Goal: Task Accomplishment & Management: Complete application form

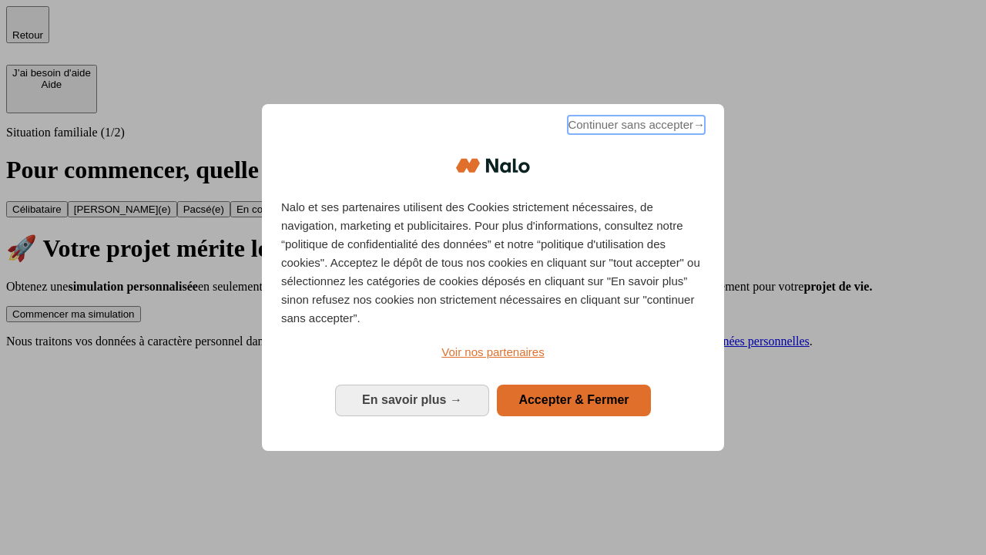
click at [635, 127] on span "Continuer sans accepter →" at bounding box center [636, 125] width 137 height 18
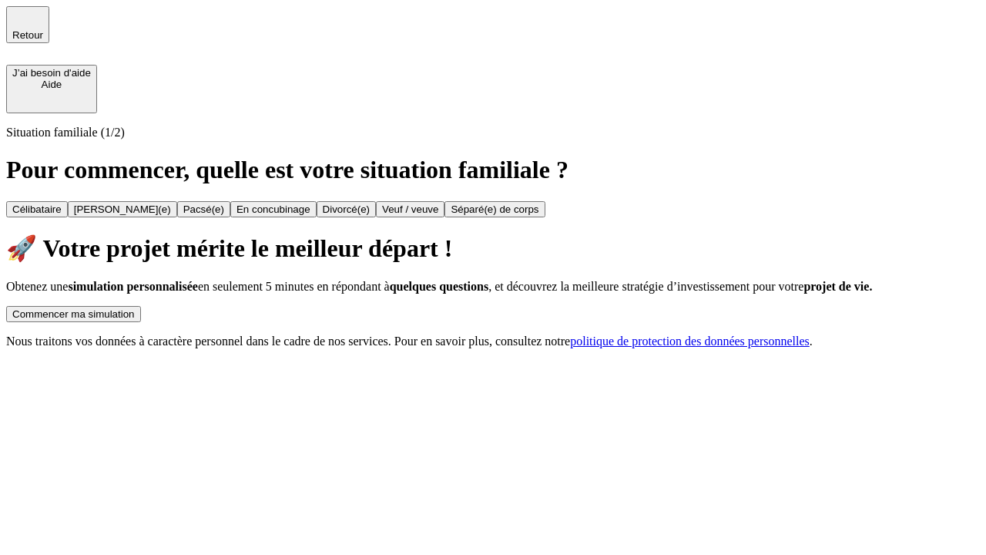
click at [135, 308] on div "Commencer ma simulation" at bounding box center [73, 314] width 122 height 12
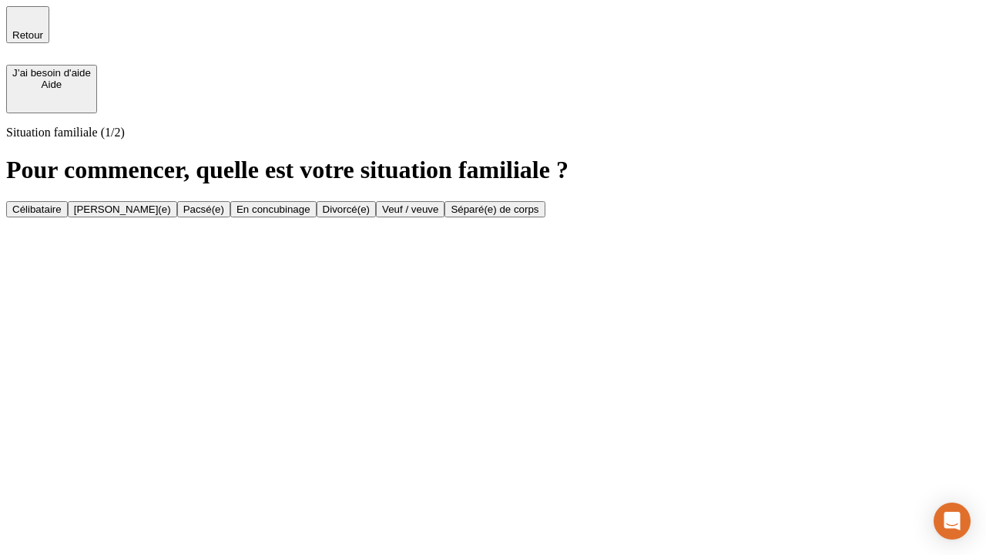
click at [171, 203] on div "[PERSON_NAME](e)" at bounding box center [122, 209] width 97 height 12
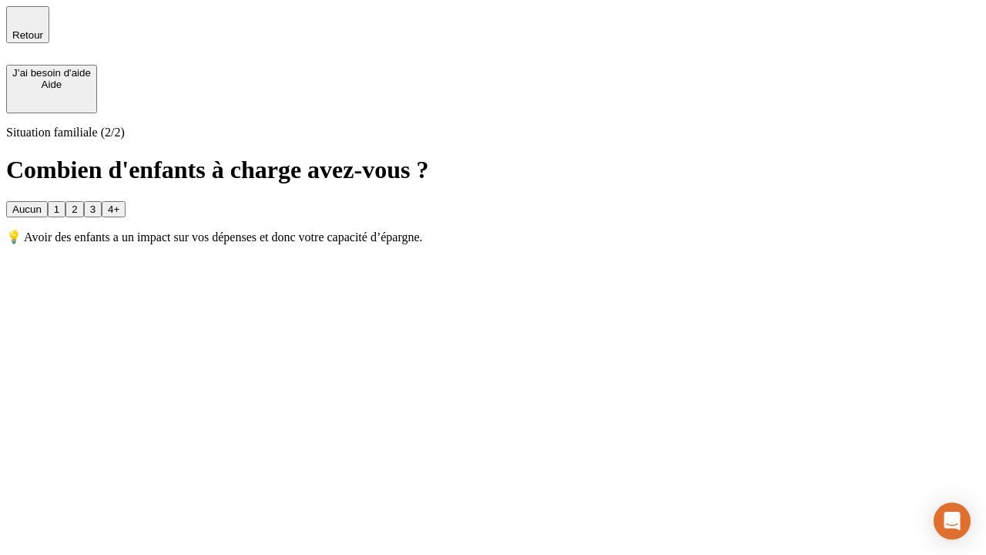
click at [59, 203] on div "1" at bounding box center [56, 209] width 5 height 12
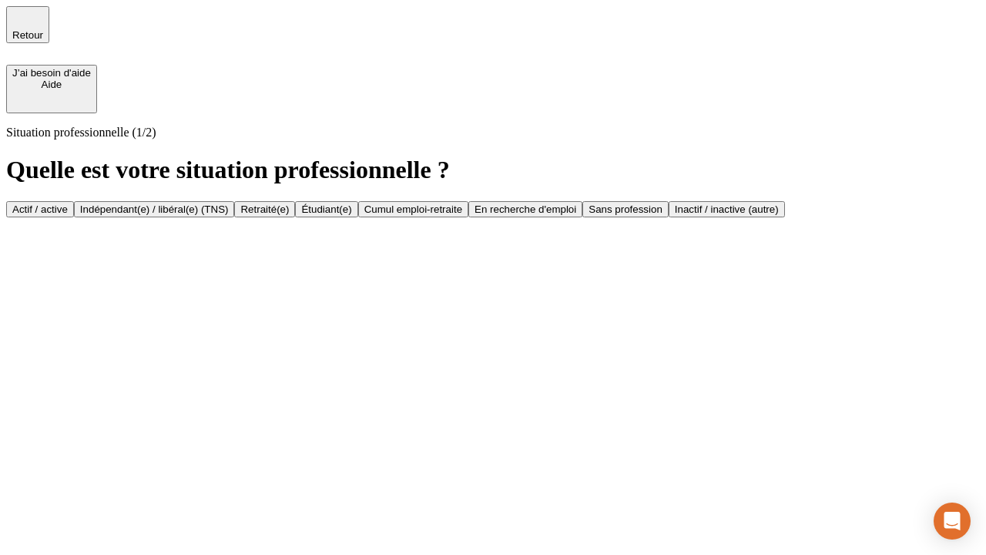
click at [68, 203] on div "Actif / active" at bounding box center [39, 209] width 55 height 12
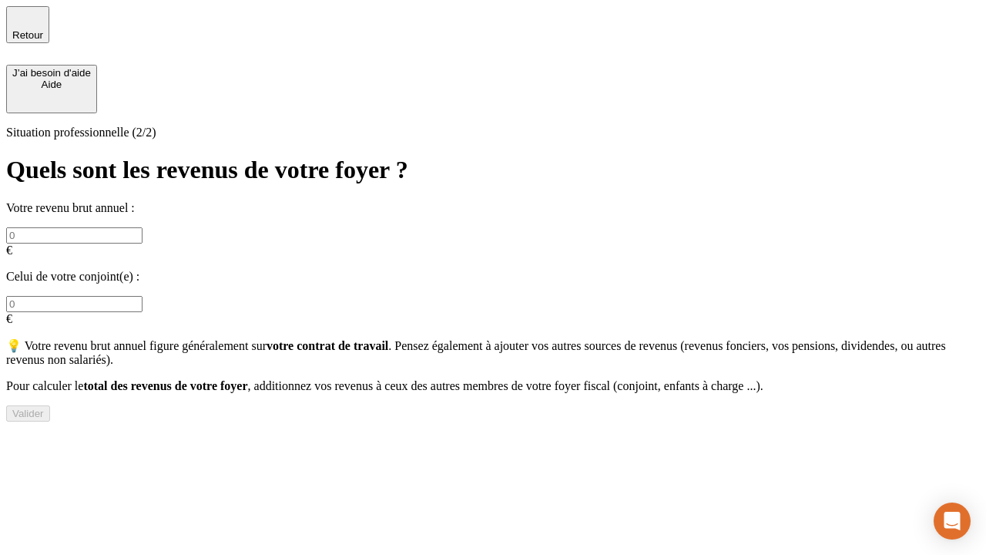
click at [142, 227] on input "text" at bounding box center [74, 235] width 136 height 16
type input "30 000"
click at [142, 296] on input "text" at bounding box center [74, 304] width 136 height 16
type input "40 000"
click at [44, 410] on div "Valider" at bounding box center [28, 413] width 32 height 12
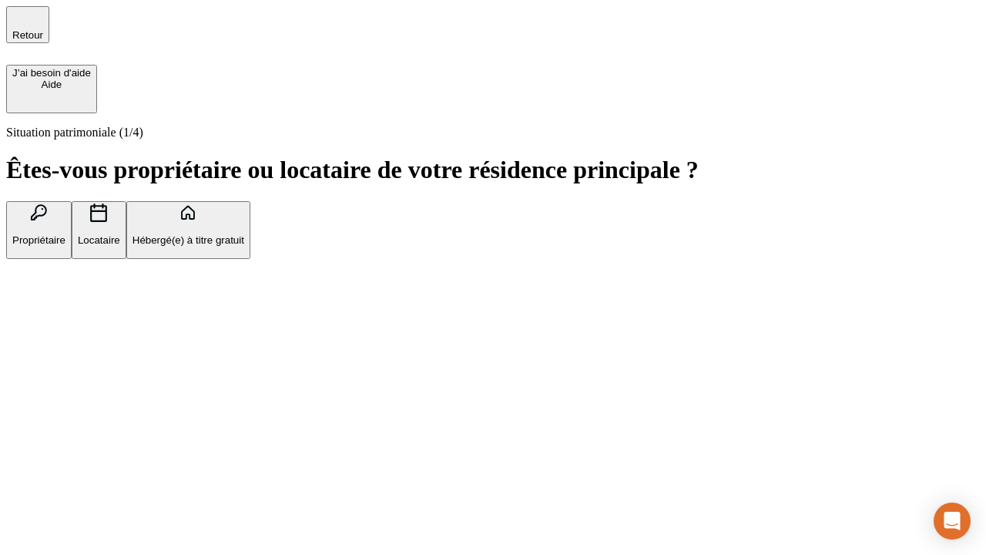
click at [65, 234] on p "Propriétaire" at bounding box center [38, 240] width 53 height 12
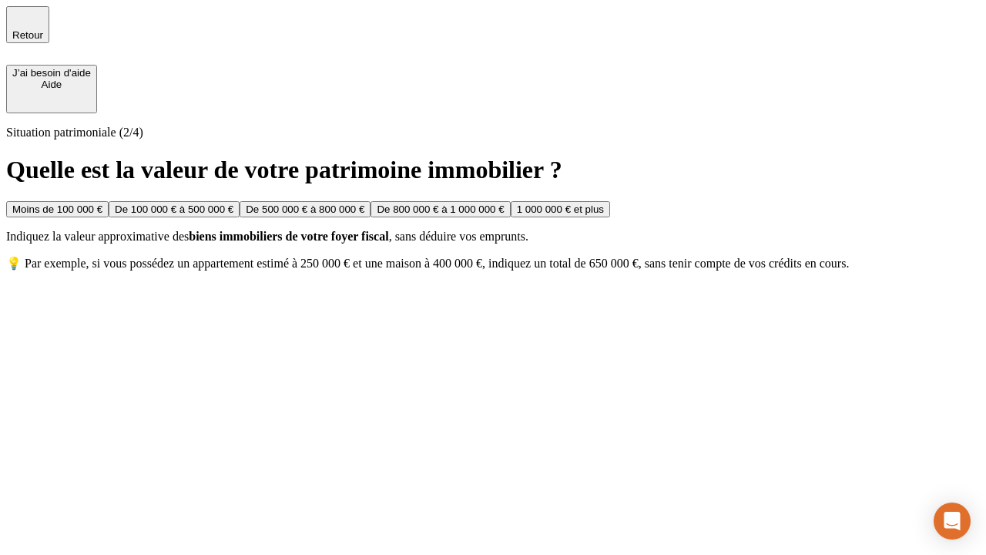
click at [233, 203] on div "De 100 000 € à 500 000 €" at bounding box center [174, 209] width 119 height 12
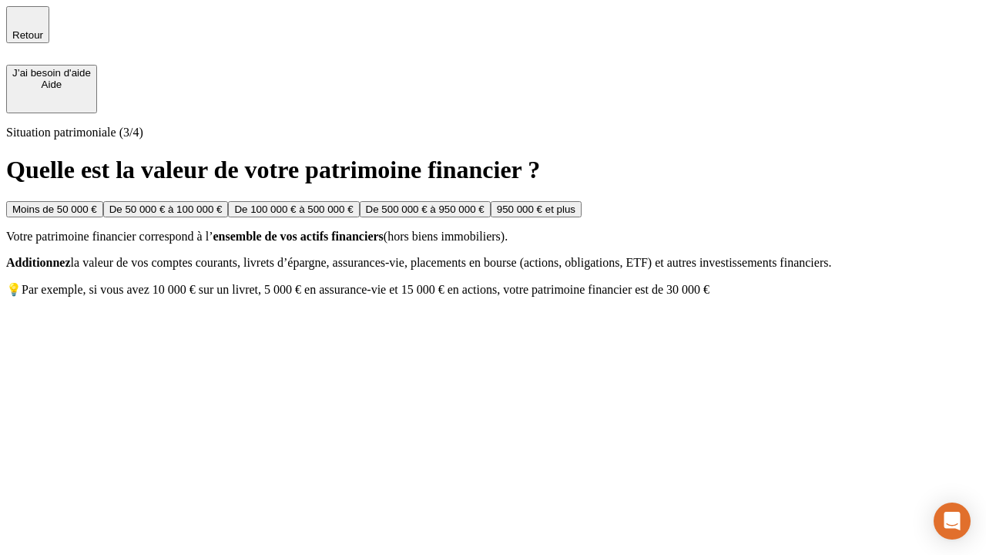
click at [97, 203] on div "Moins de 50 000 €" at bounding box center [54, 209] width 85 height 12
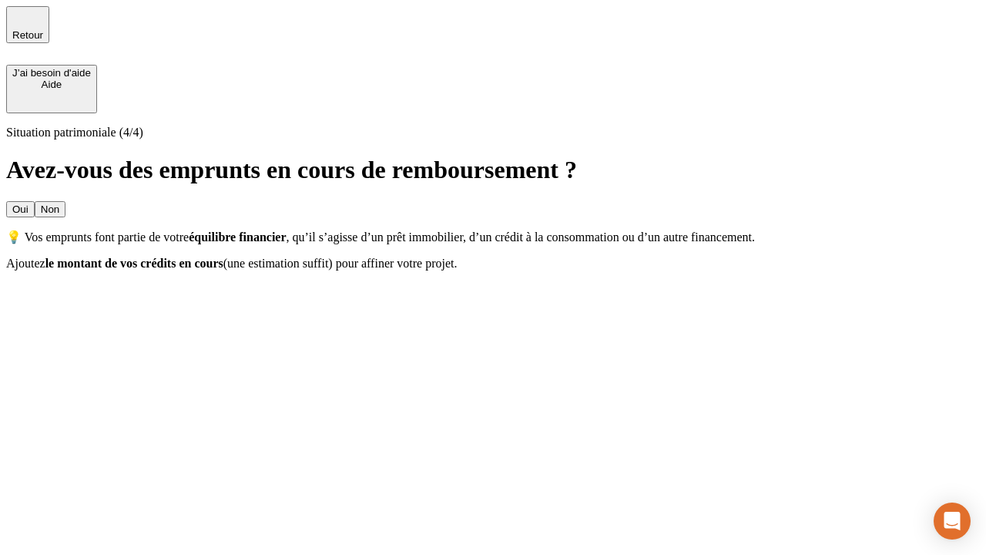
click at [28, 203] on div "Oui" at bounding box center [20, 209] width 16 height 12
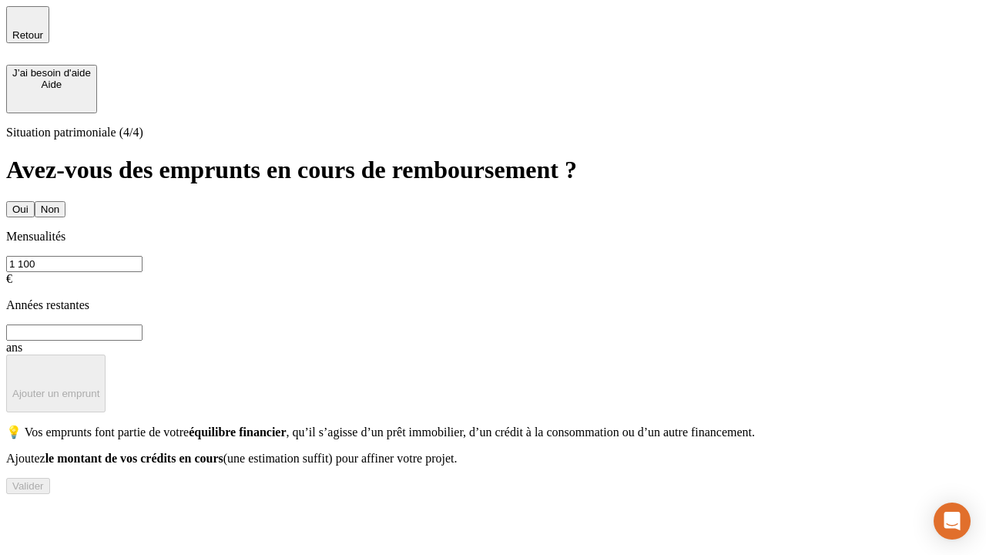
type input "1 100"
type input "20"
click at [44, 491] on div "Valider" at bounding box center [28, 486] width 32 height 12
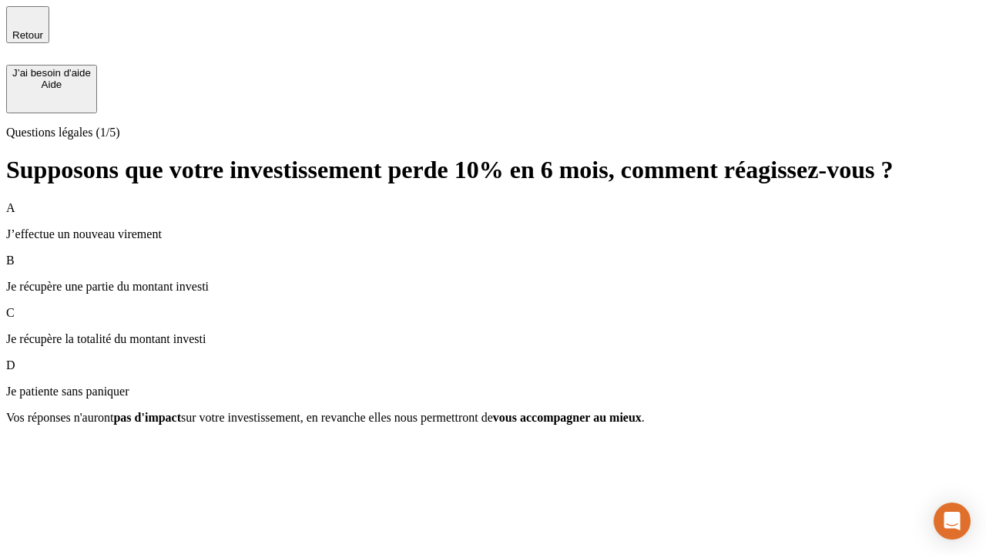
click at [493, 280] on p "Je récupère une partie du montant investi" at bounding box center [492, 287] width 973 height 14
click at [46, 451] on div "Suivant" at bounding box center [29, 445] width 34 height 12
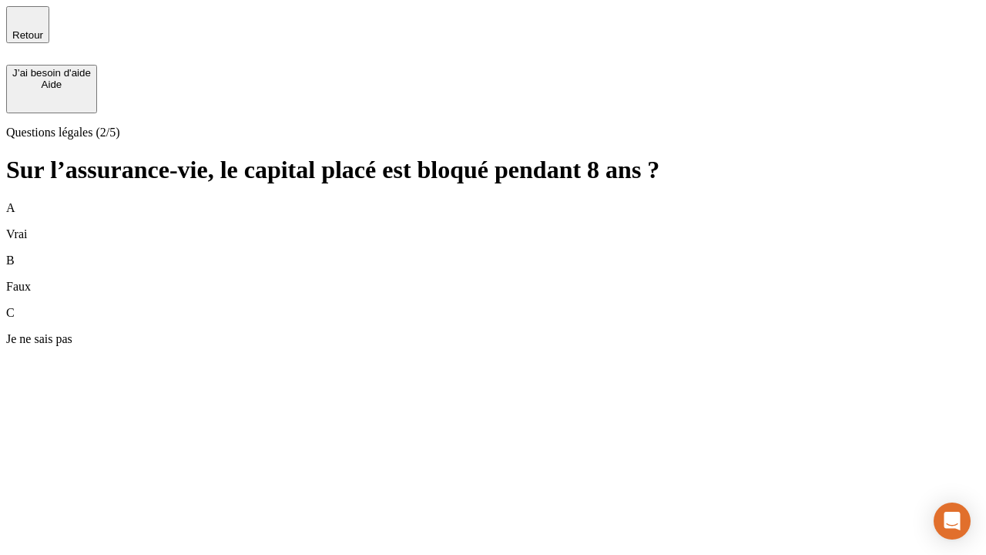
click at [493, 201] on div "A Vrai" at bounding box center [492, 221] width 973 height 40
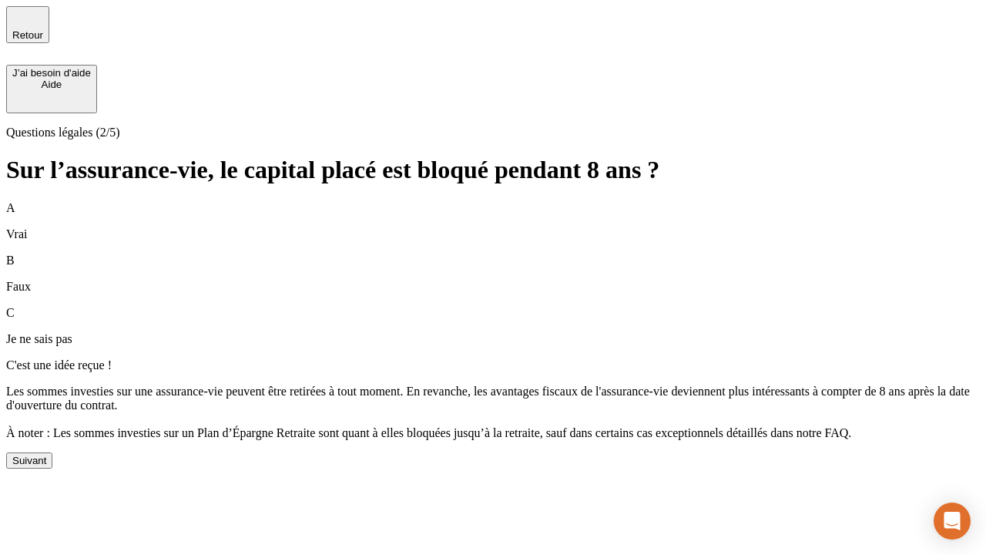
click at [46, 466] on div "Suivant" at bounding box center [29, 460] width 34 height 12
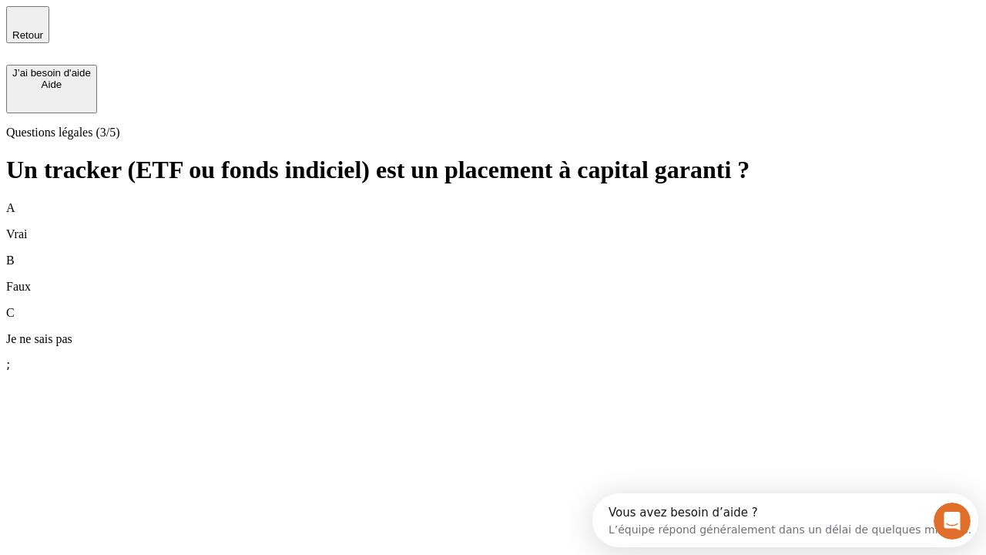
click at [493, 253] on div "B Faux" at bounding box center [492, 273] width 973 height 40
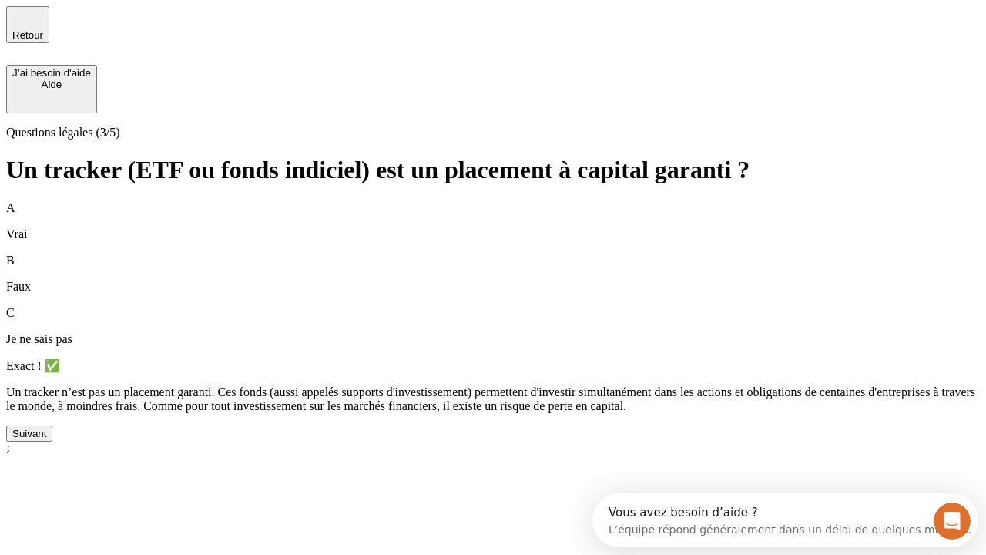
click at [46, 439] on div "Suivant" at bounding box center [29, 433] width 34 height 12
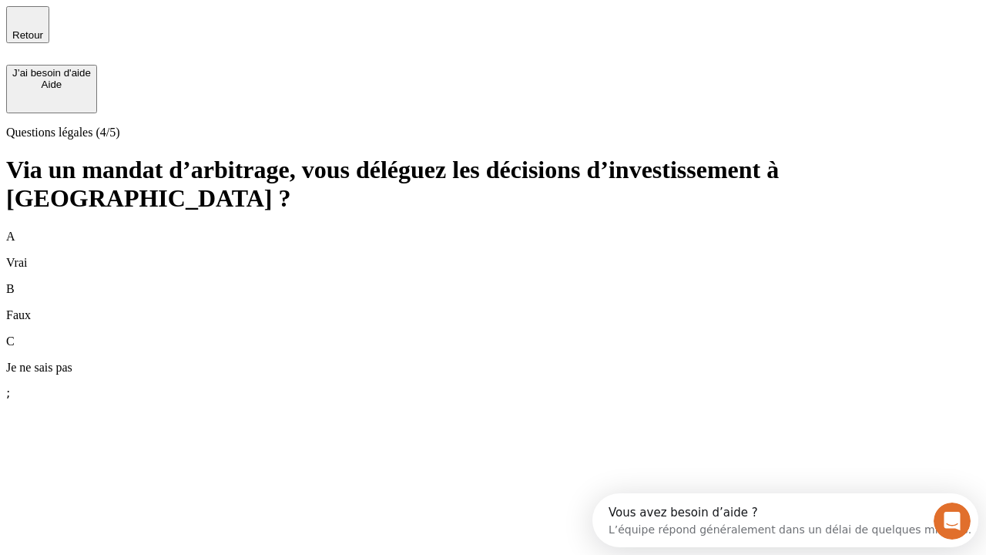
click at [493, 230] on div "A Vrai" at bounding box center [492, 250] width 973 height 40
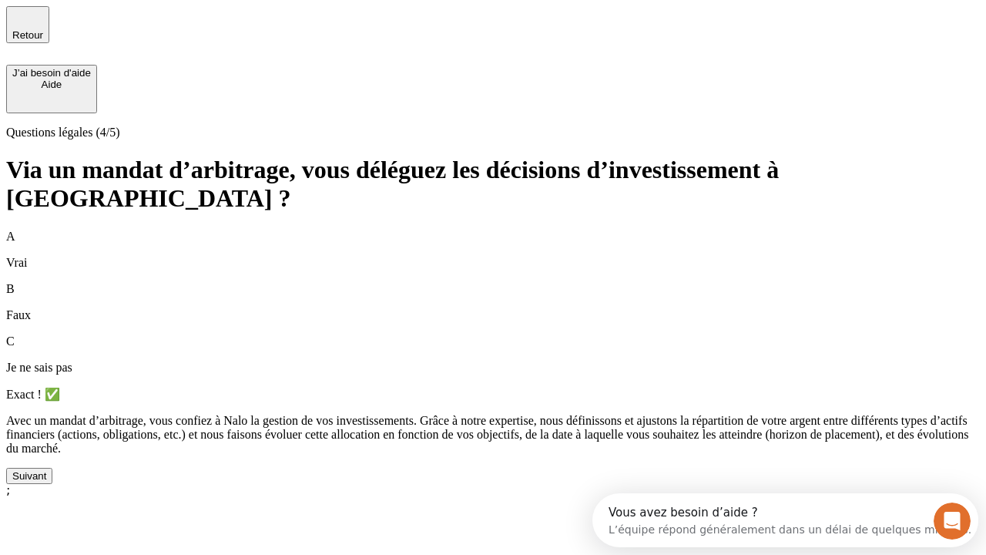
click at [46, 481] on div "Suivant" at bounding box center [29, 476] width 34 height 12
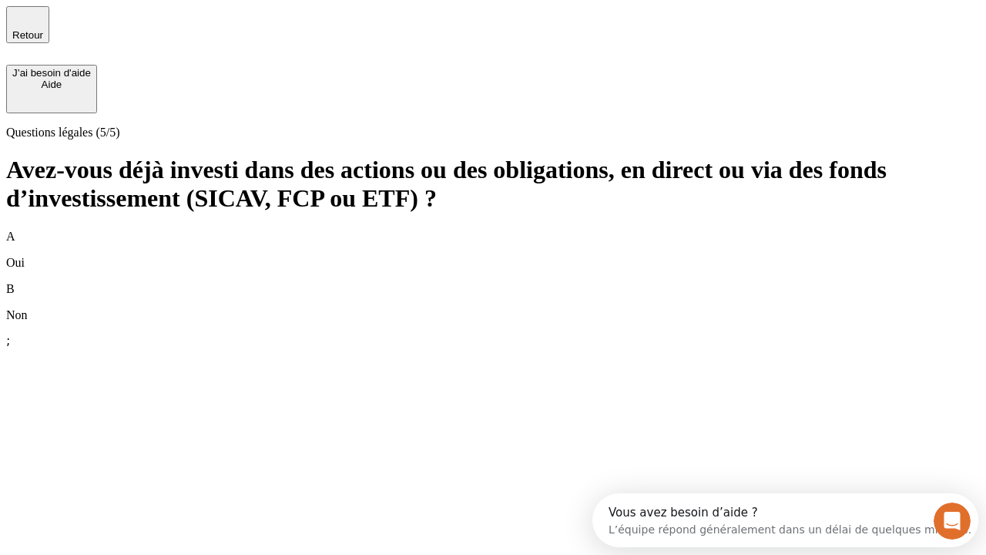
click at [493, 282] on div "B Non" at bounding box center [492, 302] width 973 height 40
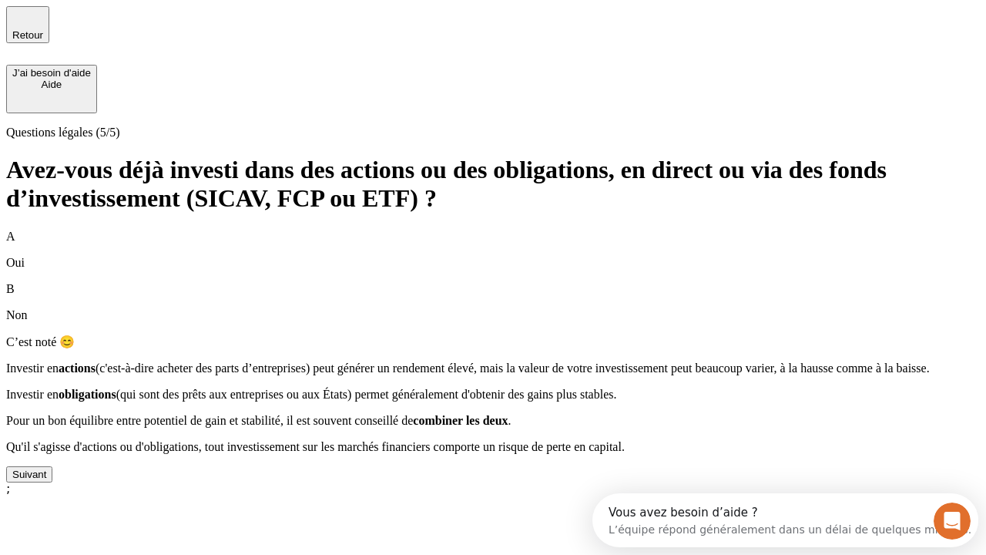
click at [46, 480] on div "Suivant" at bounding box center [29, 474] width 34 height 12
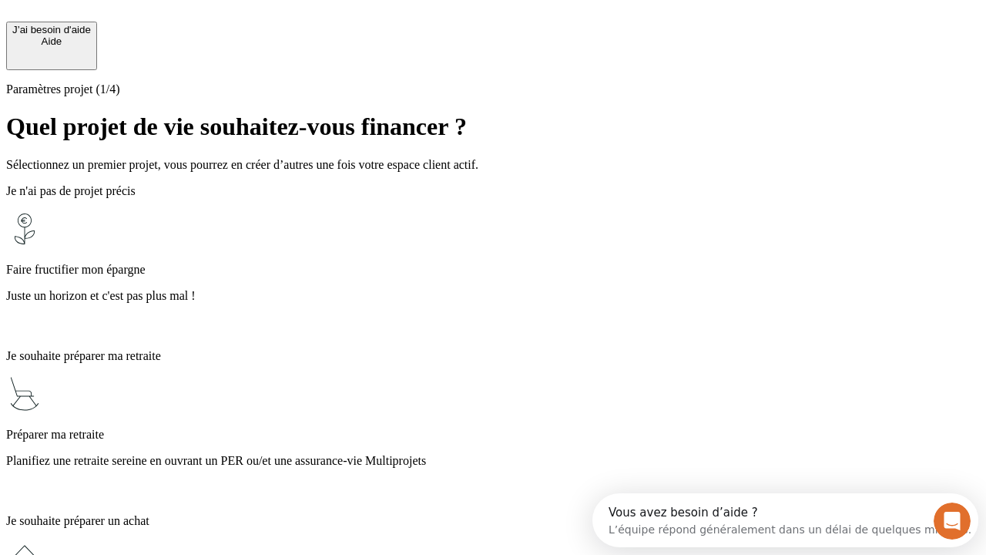
click at [493, 454] on p "Planifiez une retraite sereine en ouvrant un PER ou/et une assurance-vie Multip…" at bounding box center [492, 461] width 973 height 14
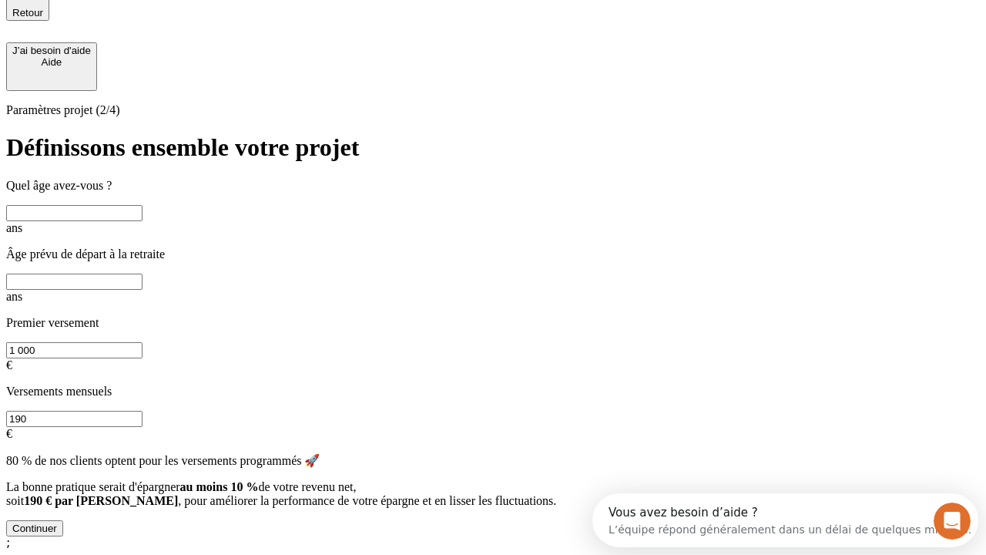
scroll to position [14, 0]
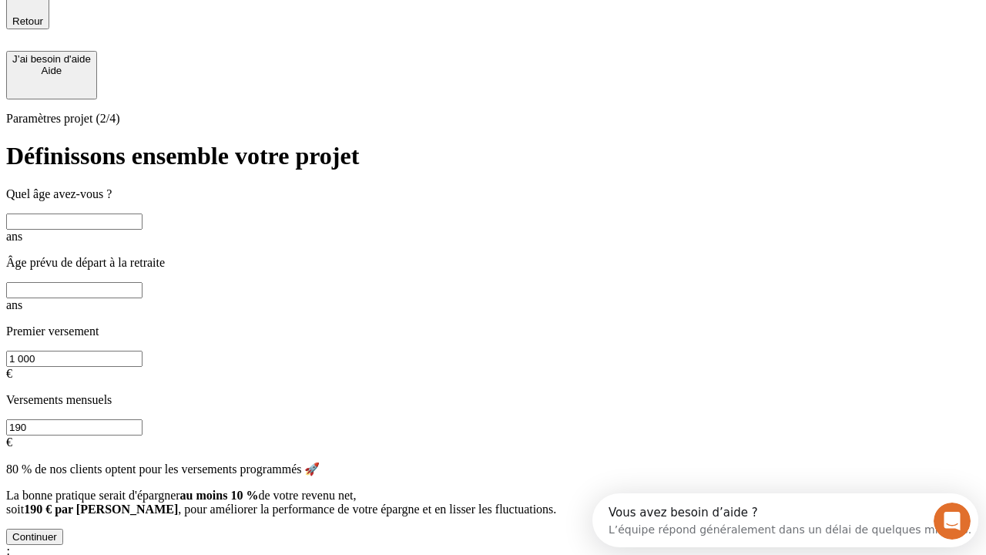
click at [142, 213] on input "text" at bounding box center [74, 221] width 136 height 16
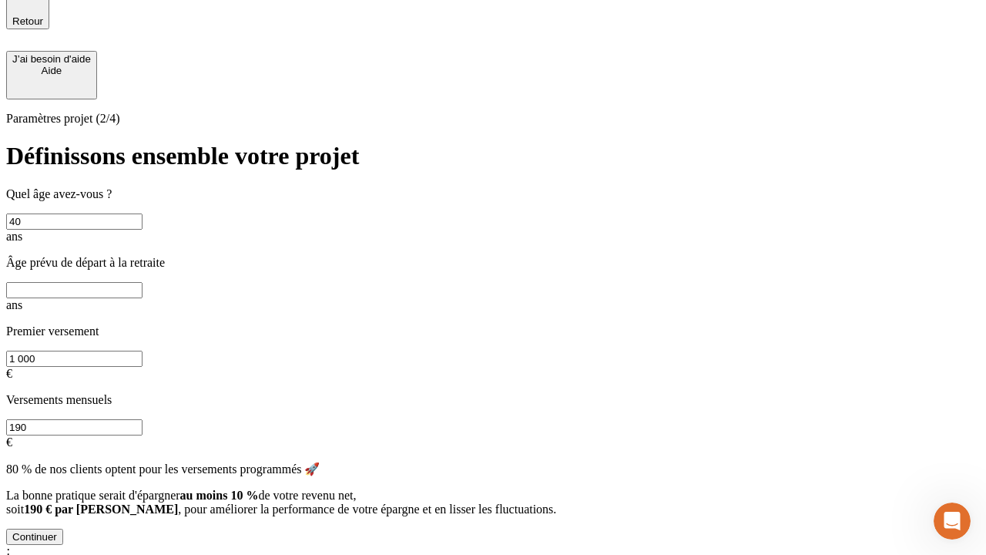
type input "40"
click at [142, 282] on input "text" at bounding box center [74, 290] width 136 height 16
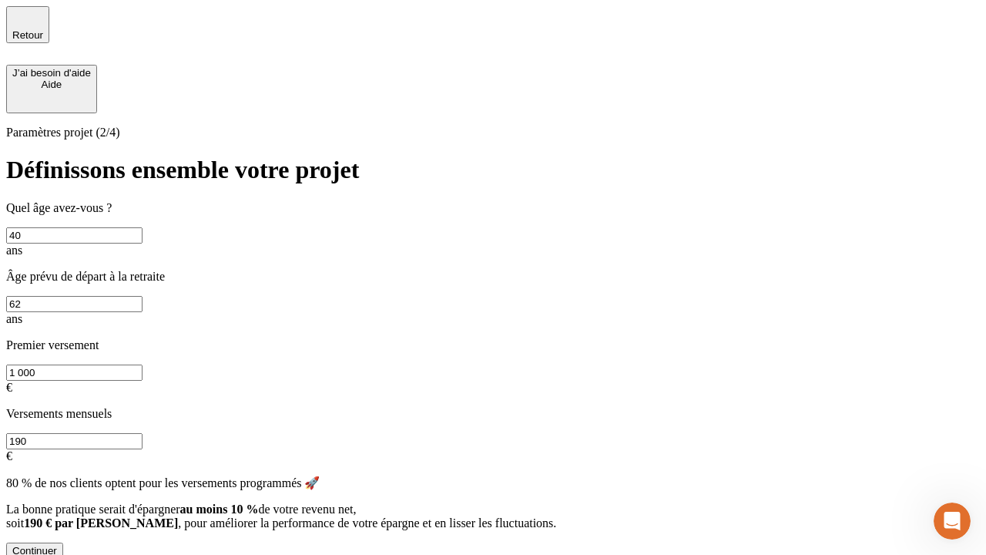
type input "62"
click at [142, 364] on input "1 000" at bounding box center [74, 372] width 136 height 16
type input "50 000"
click at [142, 433] on input "190" at bounding box center [74, 441] width 136 height 16
type input "640"
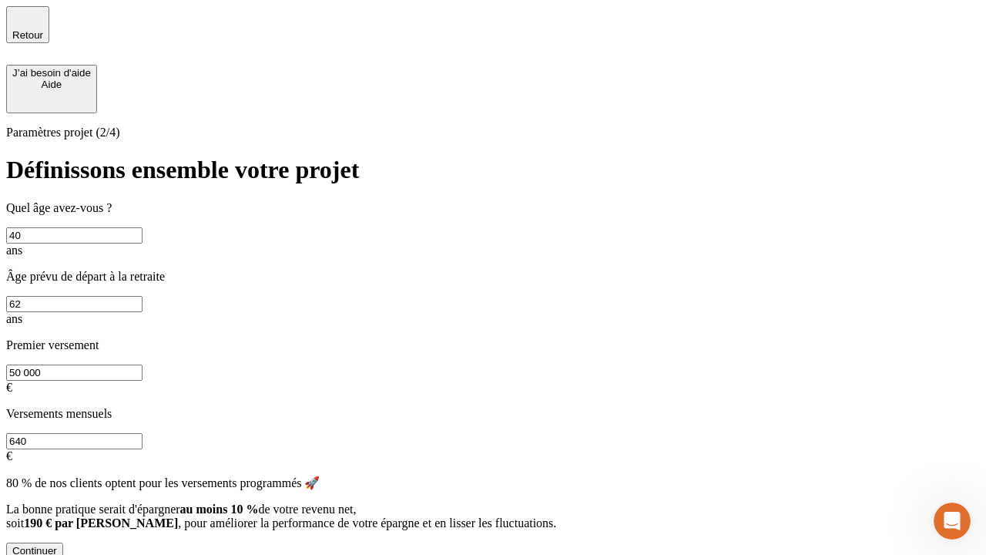
click at [57, 545] on div "Continuer" at bounding box center [34, 551] width 45 height 12
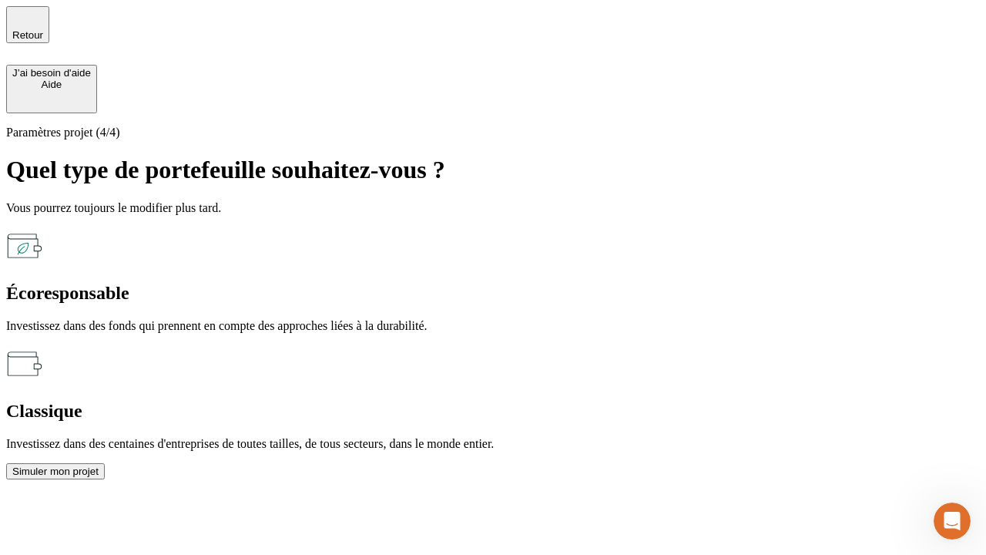
click at [325, 283] on div "Écoresponsable" at bounding box center [492, 293] width 973 height 21
click at [99, 465] on div "Simuler mon projet" at bounding box center [55, 471] width 86 height 12
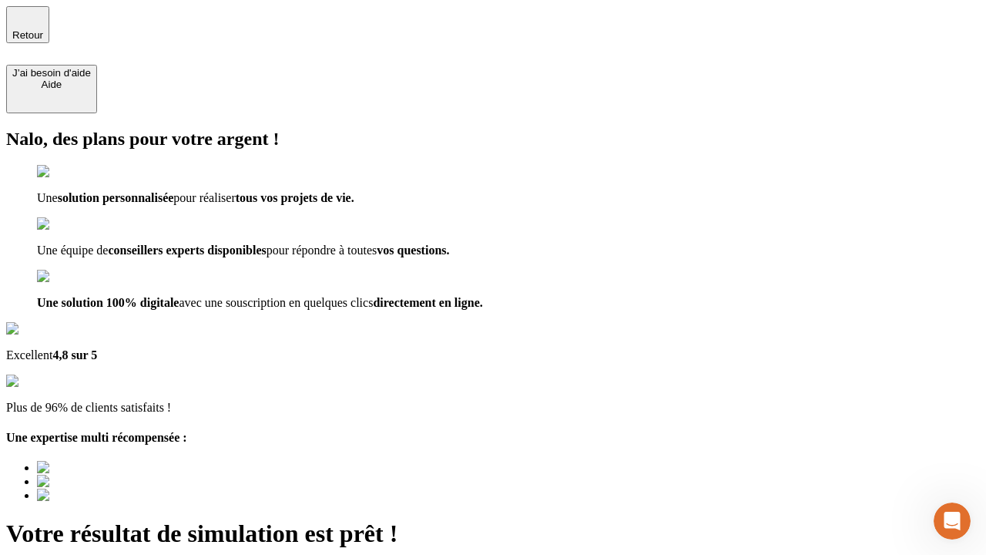
type input "[EMAIL_ADDRESS][DOMAIN_NAME]"
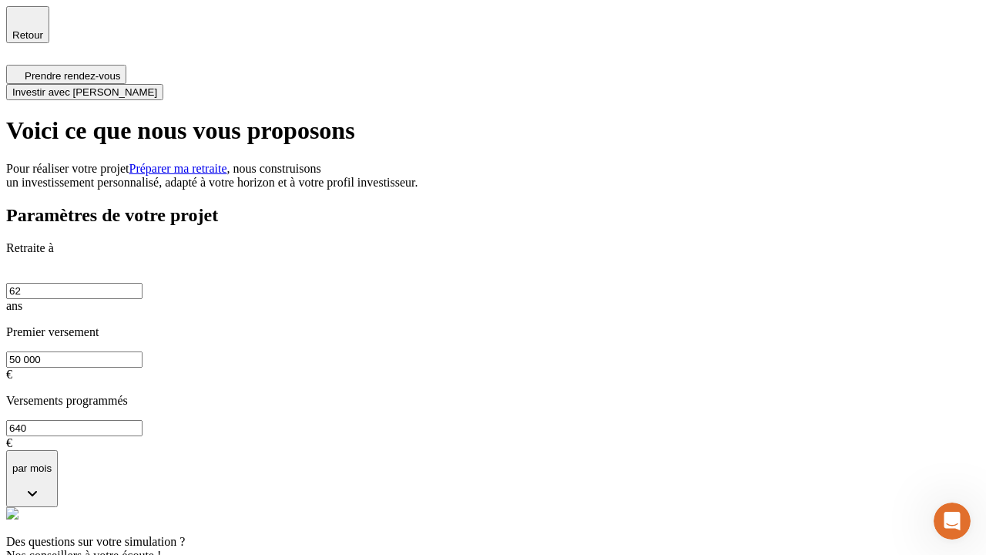
click at [157, 86] on span "Investir avec [PERSON_NAME]" at bounding box center [84, 92] width 145 height 12
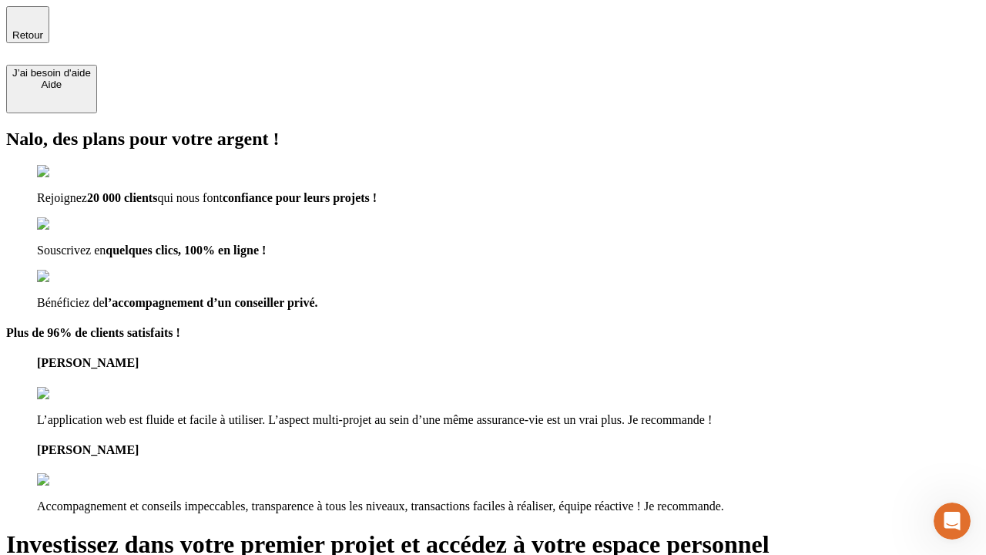
type input "[EMAIL_ADDRESS][DOMAIN_NAME]"
